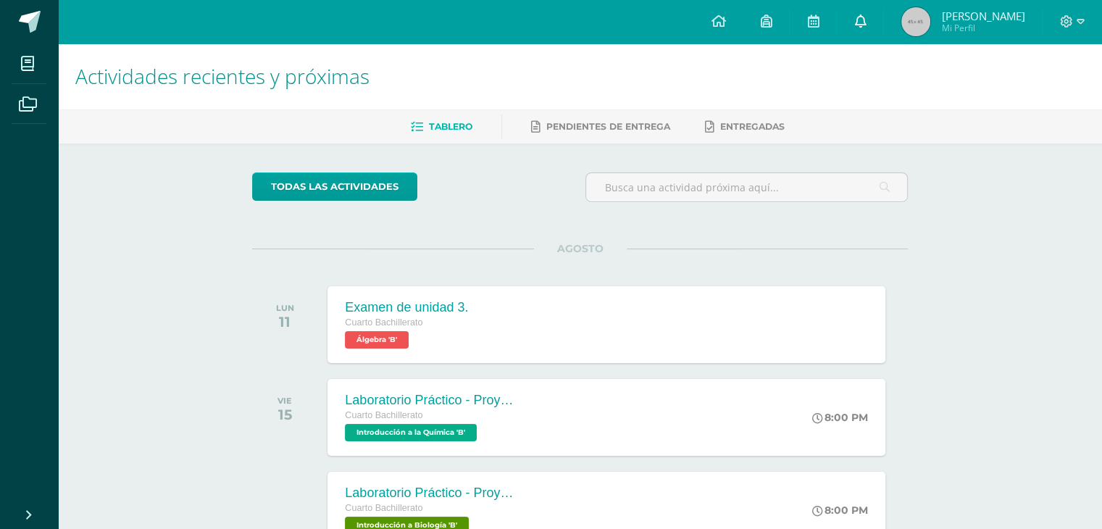
click at [866, 24] on icon at bounding box center [860, 20] width 12 height 13
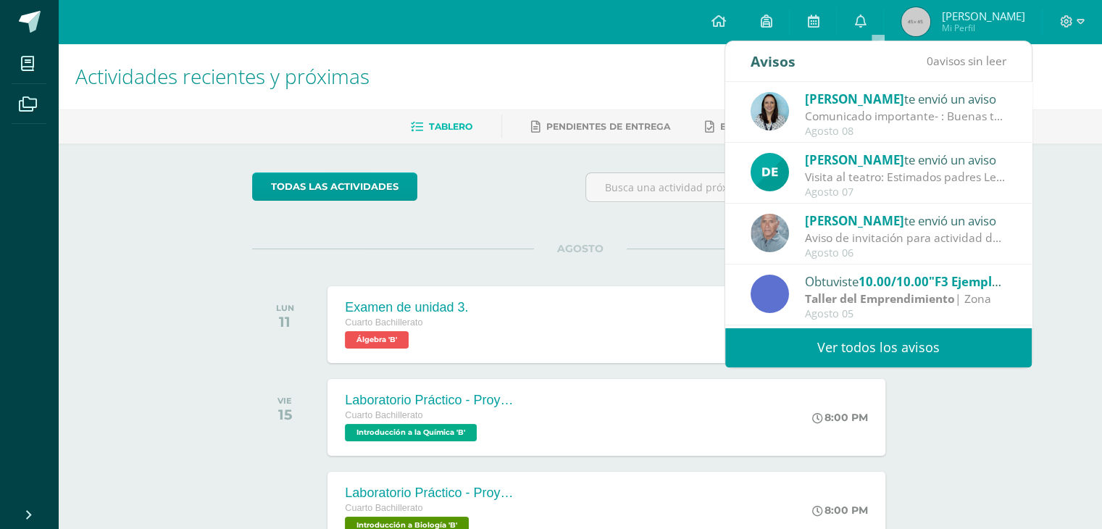
click at [495, 195] on div "todas las Actividades" at bounding box center [385, 192] width 278 height 41
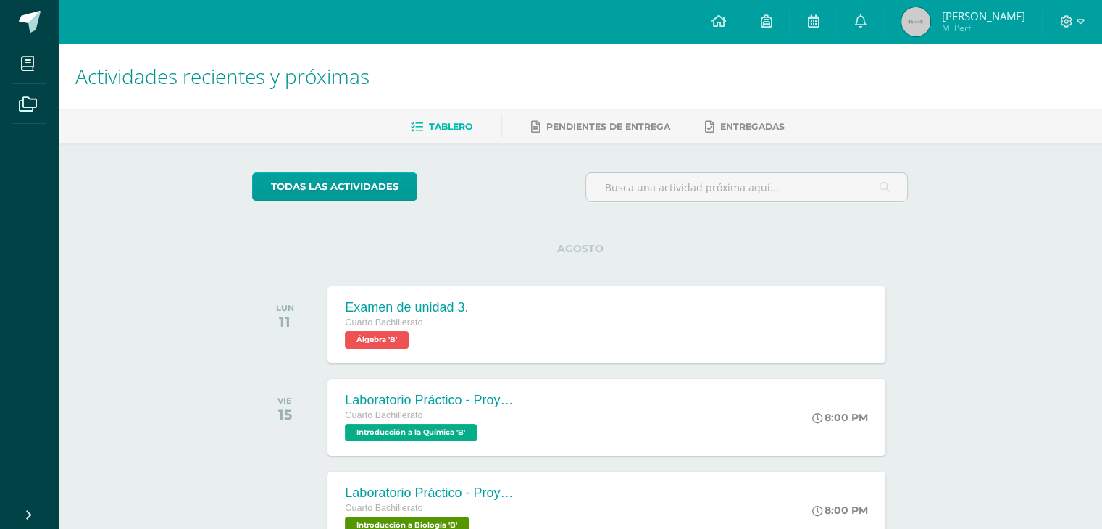
click at [969, 28] on span "Mi Perfil" at bounding box center [982, 28] width 83 height 12
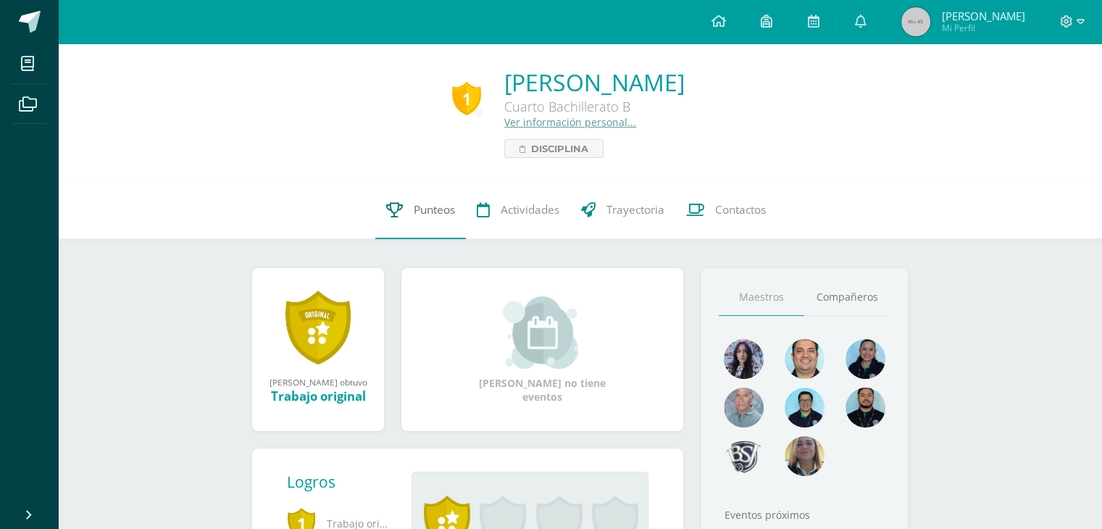
click at [422, 226] on link "Punteos" at bounding box center [420, 210] width 91 height 58
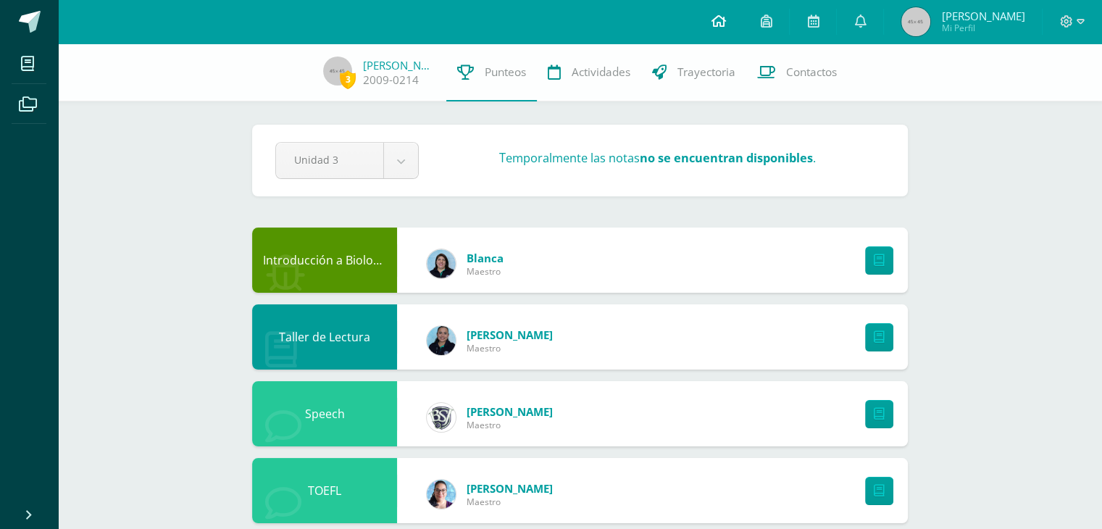
click at [725, 20] on icon at bounding box center [718, 20] width 14 height 13
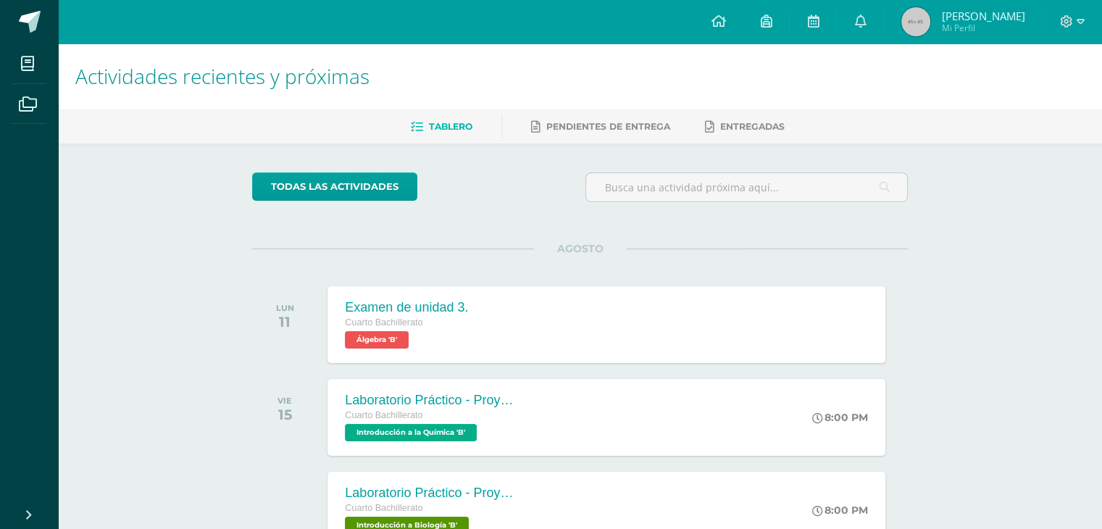
scroll to position [101, 0]
